Goal: Information Seeking & Learning: Understand process/instructions

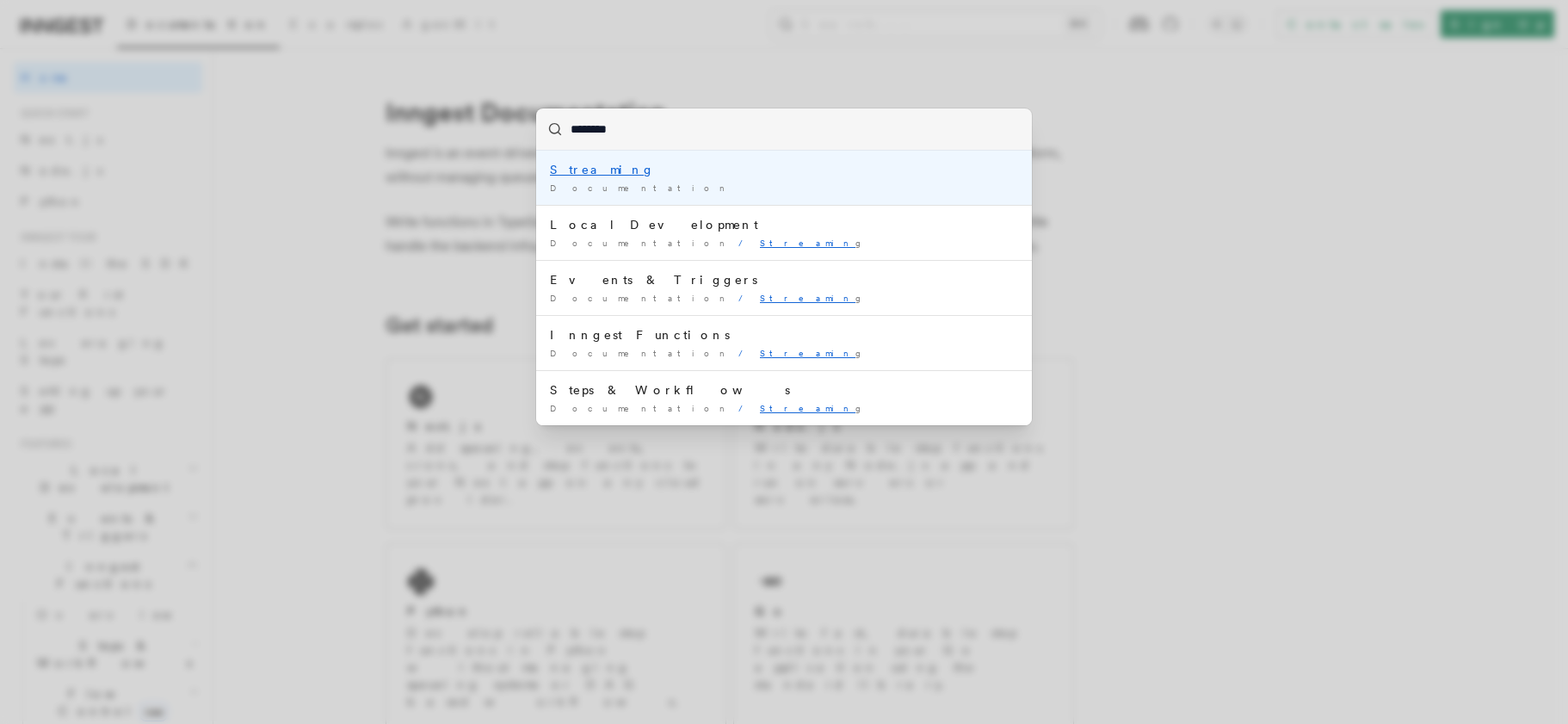
type input "*********"
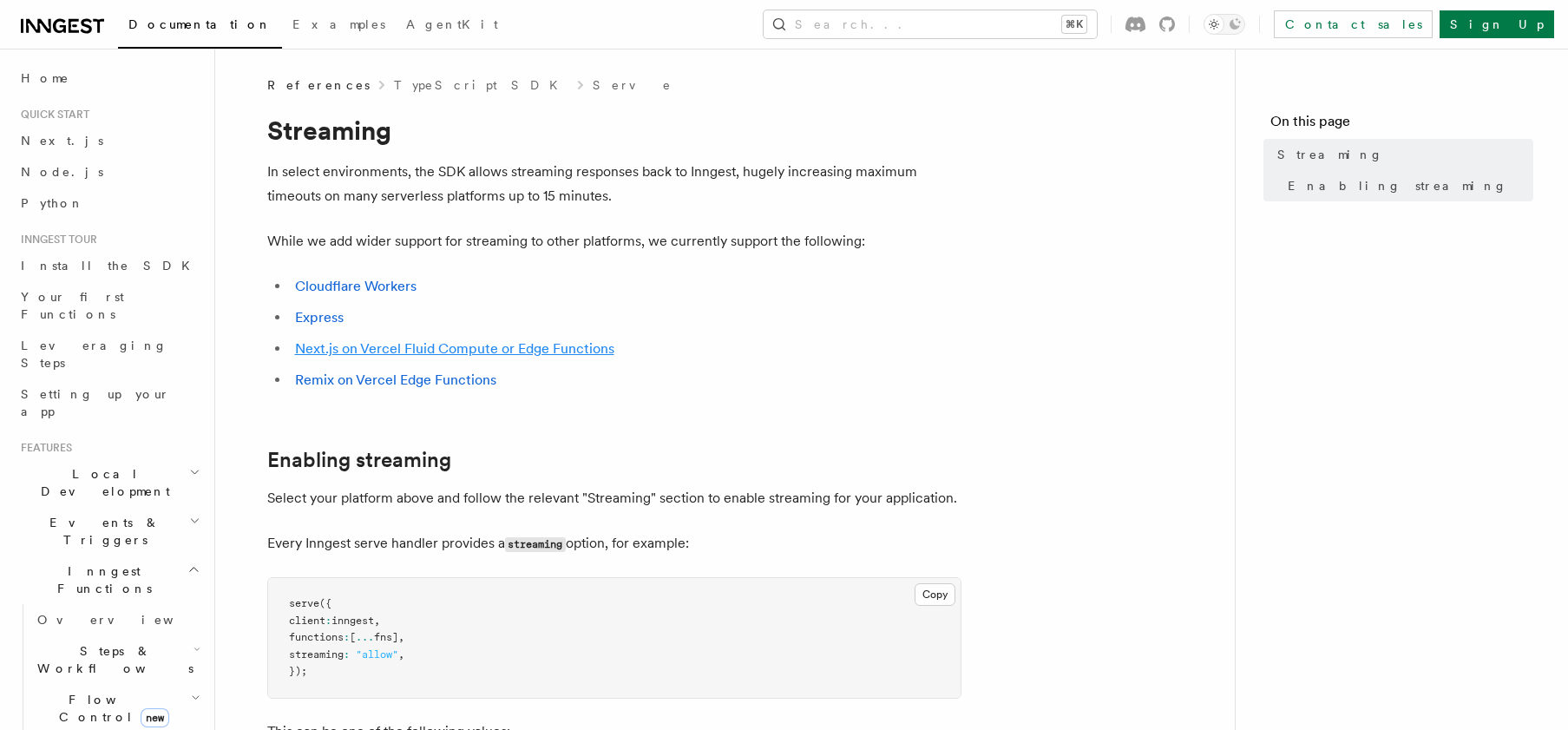
click at [507, 350] on link "Next.js on Vercel Fluid Compute or Edge Functions" at bounding box center [455, 348] width 319 height 16
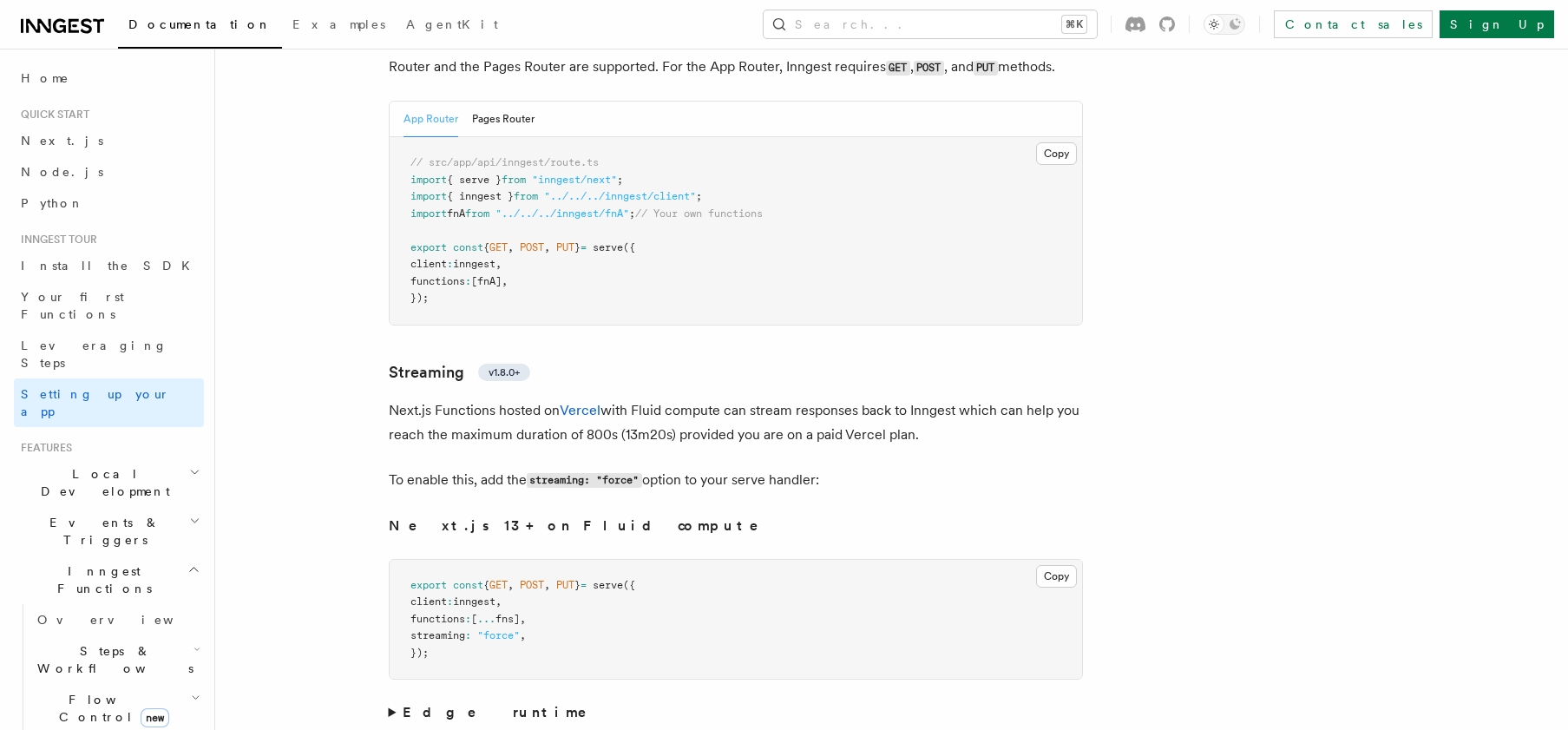
scroll to position [10761, 0]
drag, startPoint x: 638, startPoint y: 434, endPoint x: 568, endPoint y: 432, distance: 70.0
click at [500, 470] on p "To enable this, add the streaming: "force" option to your serve handler:" at bounding box center [736, 482] width 694 height 25
click at [694, 470] on p "To enable this, add the streaming: "force" option to your serve handler:" at bounding box center [736, 482] width 694 height 25
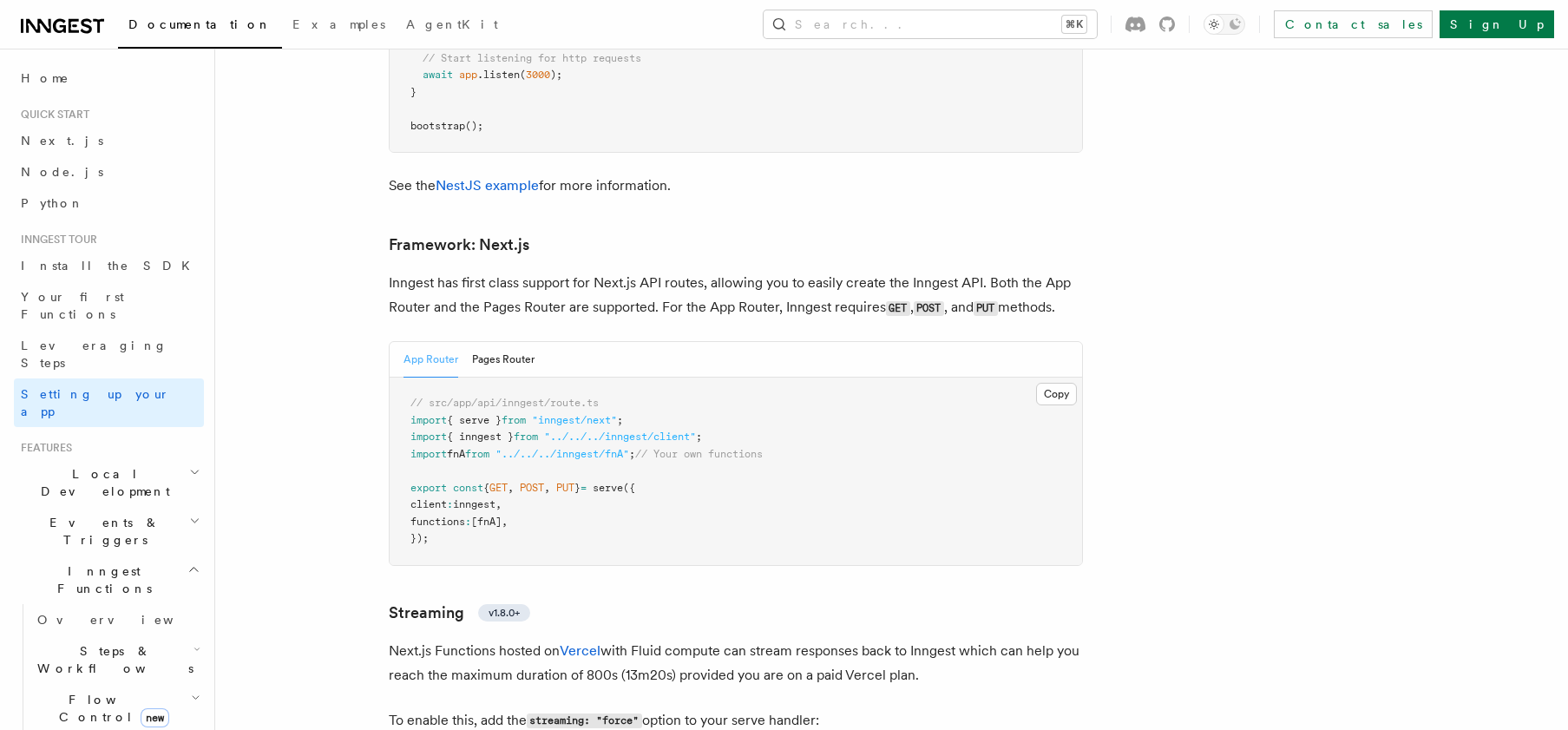
scroll to position [10621, 0]
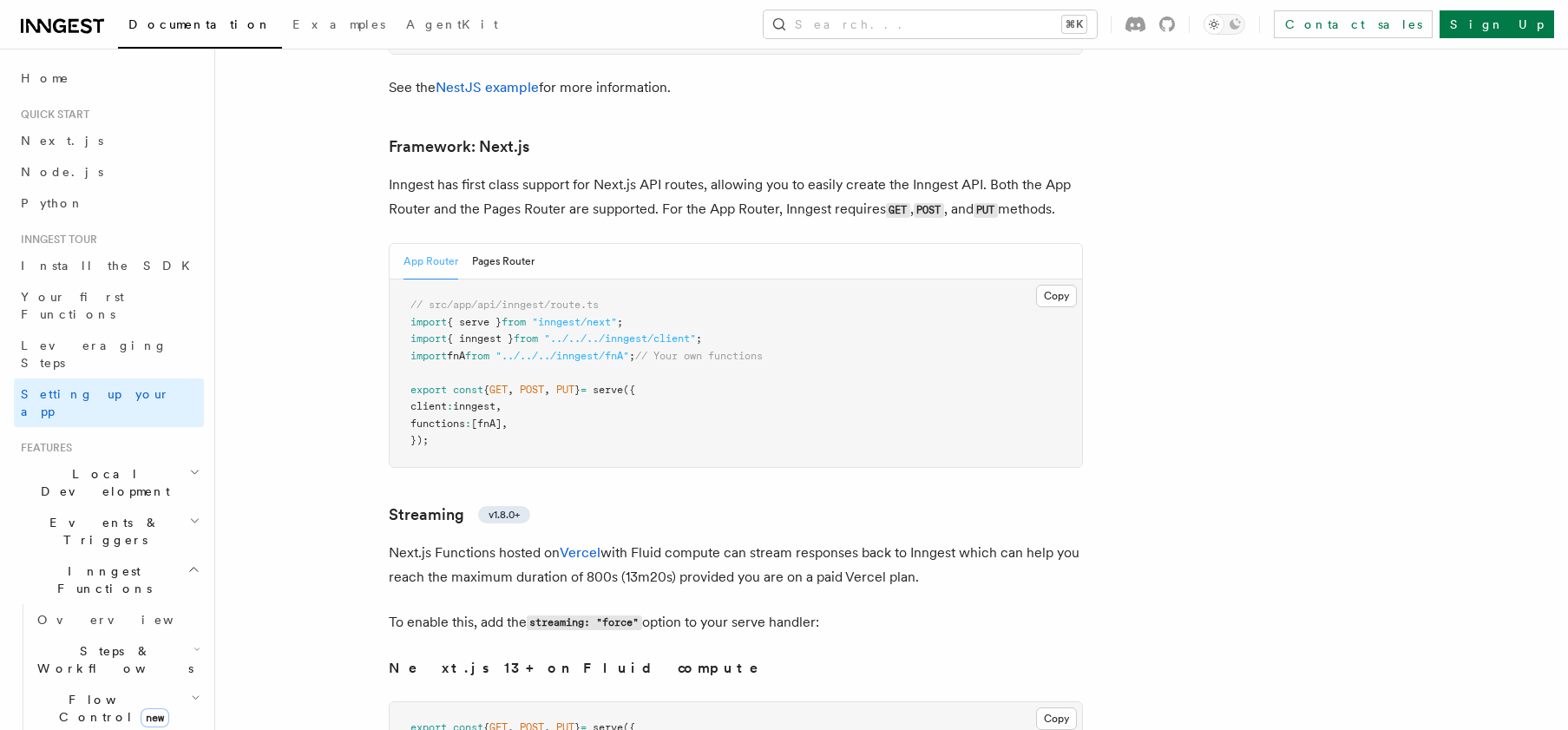
click at [577, 615] on code "streaming: "force"" at bounding box center [584, 622] width 116 height 14
click at [611, 615] on code "streaming: "force"" at bounding box center [584, 622] width 116 height 14
click at [589, 615] on code "streaming: "force"" at bounding box center [584, 622] width 116 height 14
